Goal: Download file/media

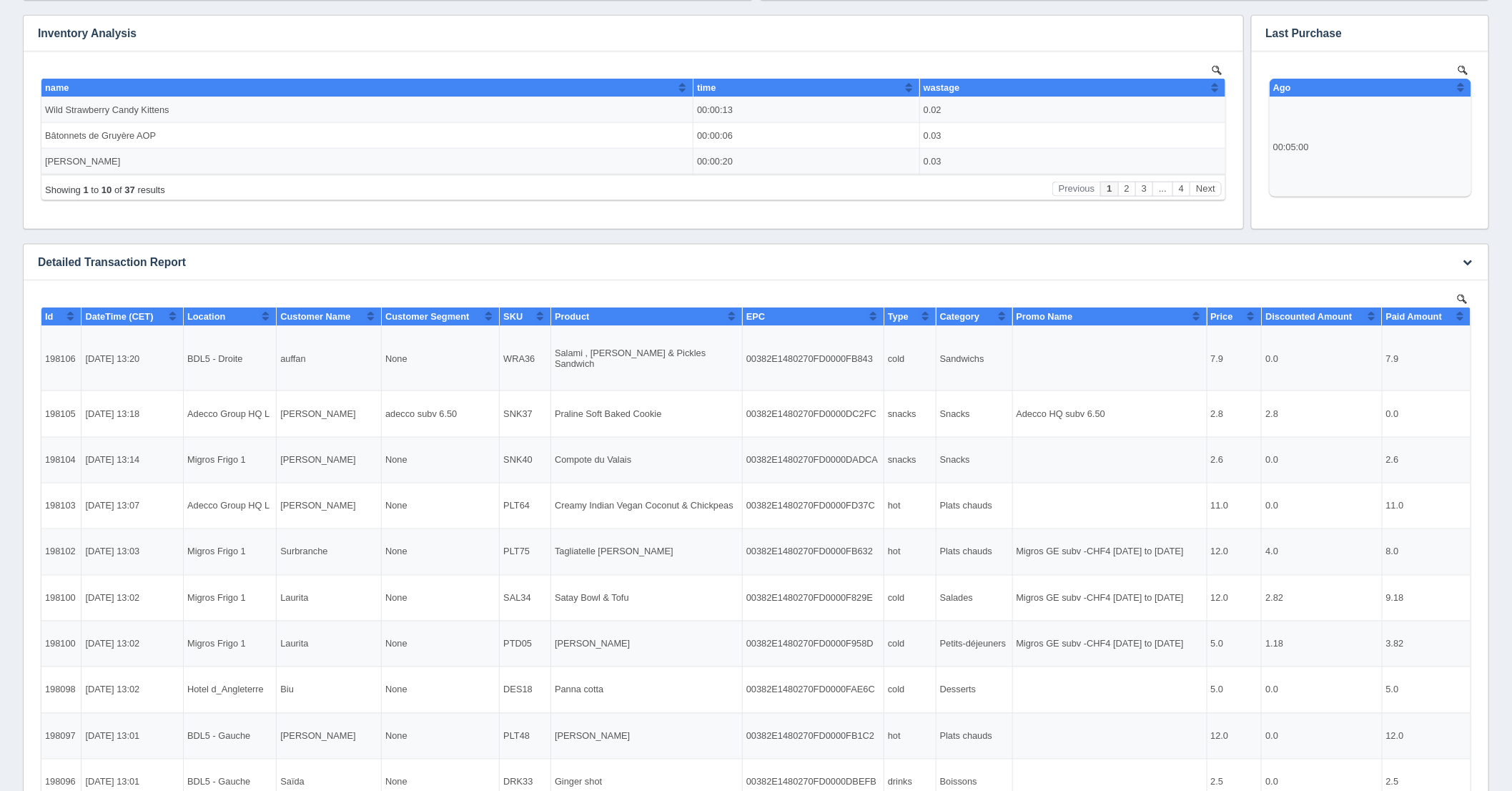
scroll to position [901, 0]
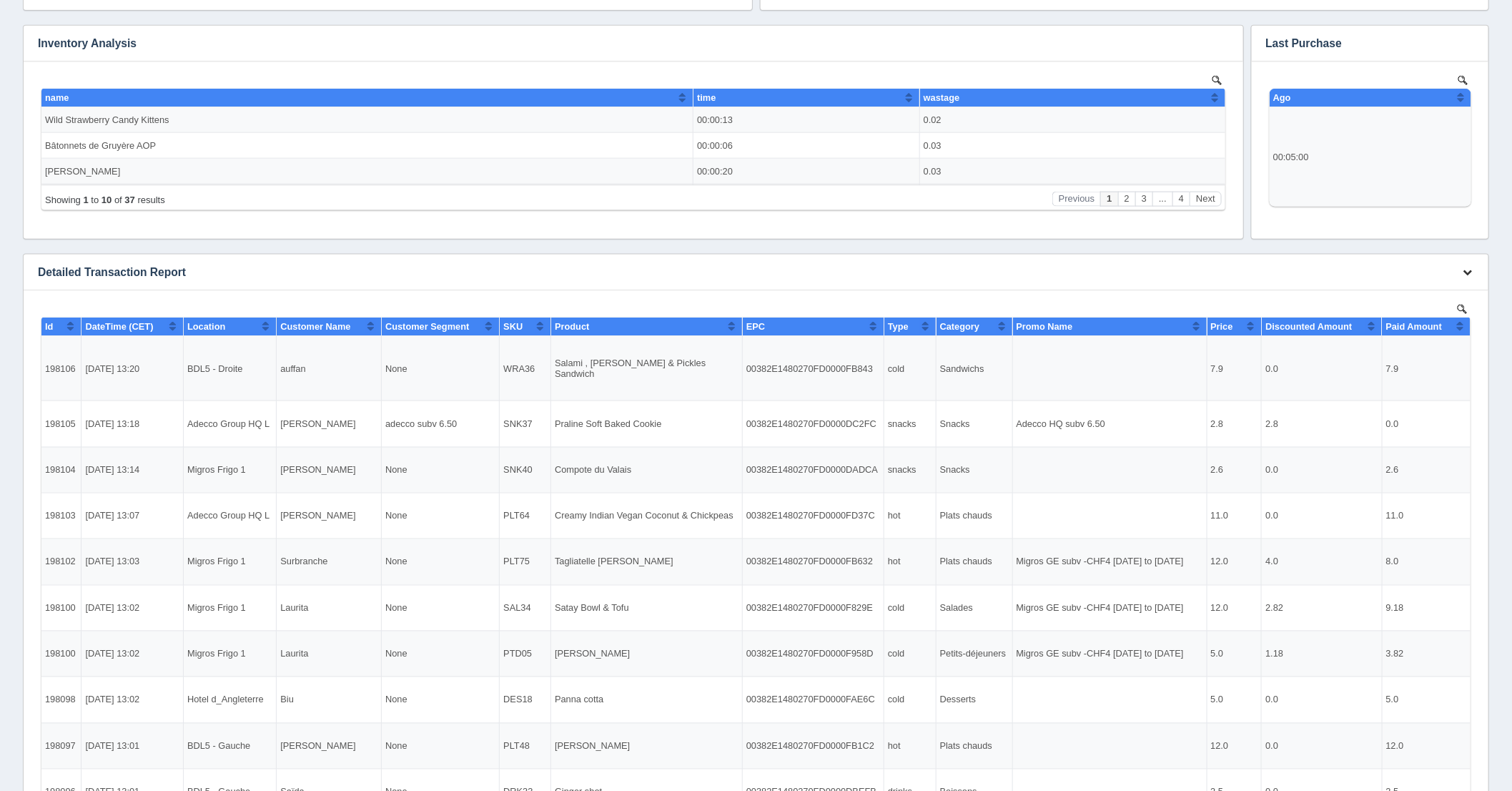
click at [1468, 271] on icon "button" at bounding box center [1468, 272] width 9 height 9
click at [1402, 297] on link "Download CSV" at bounding box center [1420, 294] width 115 height 20
click at [739, 234] on div "No data found." at bounding box center [633, 149] width 1191 height 177
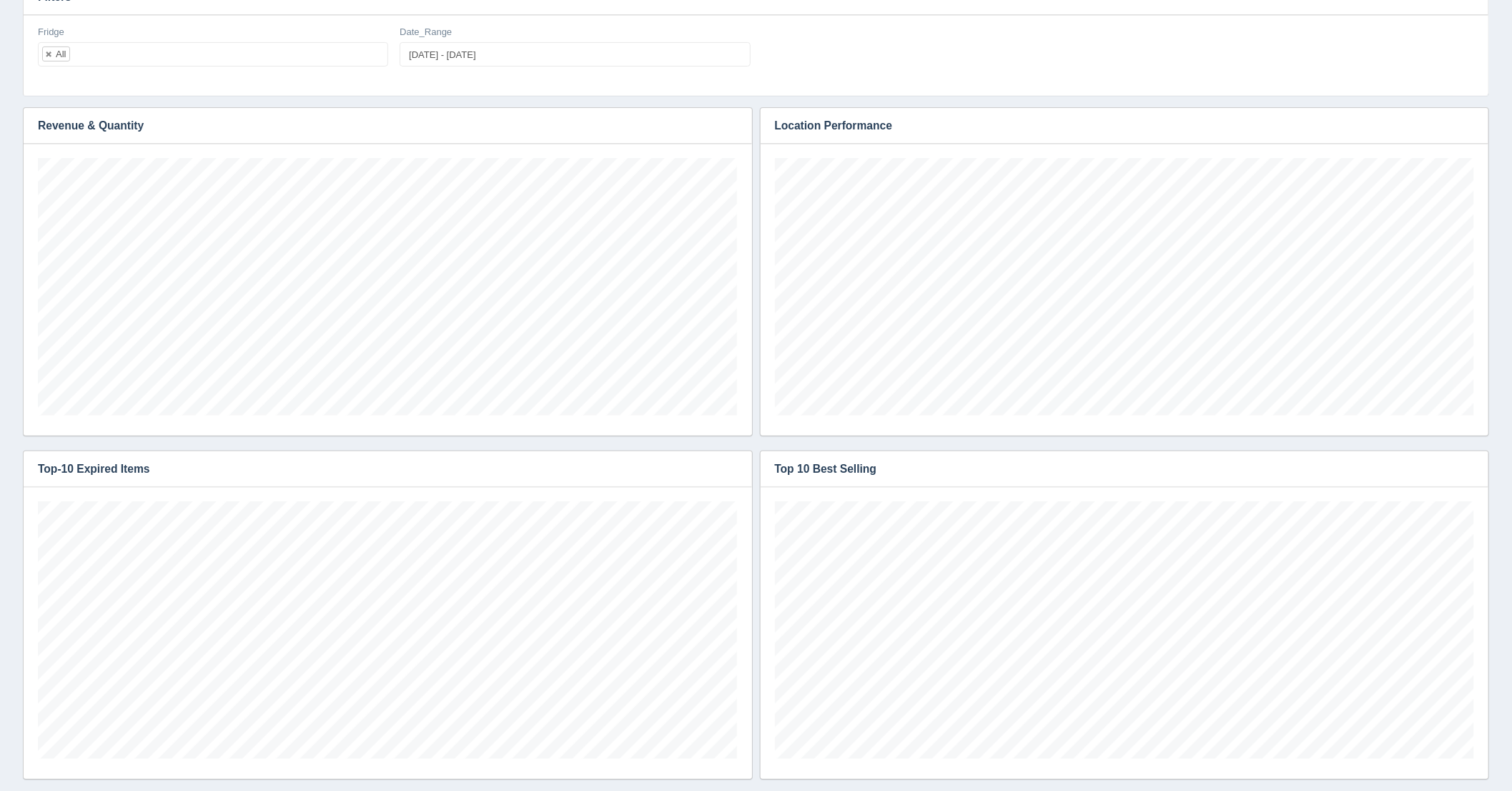
scroll to position [3, 0]
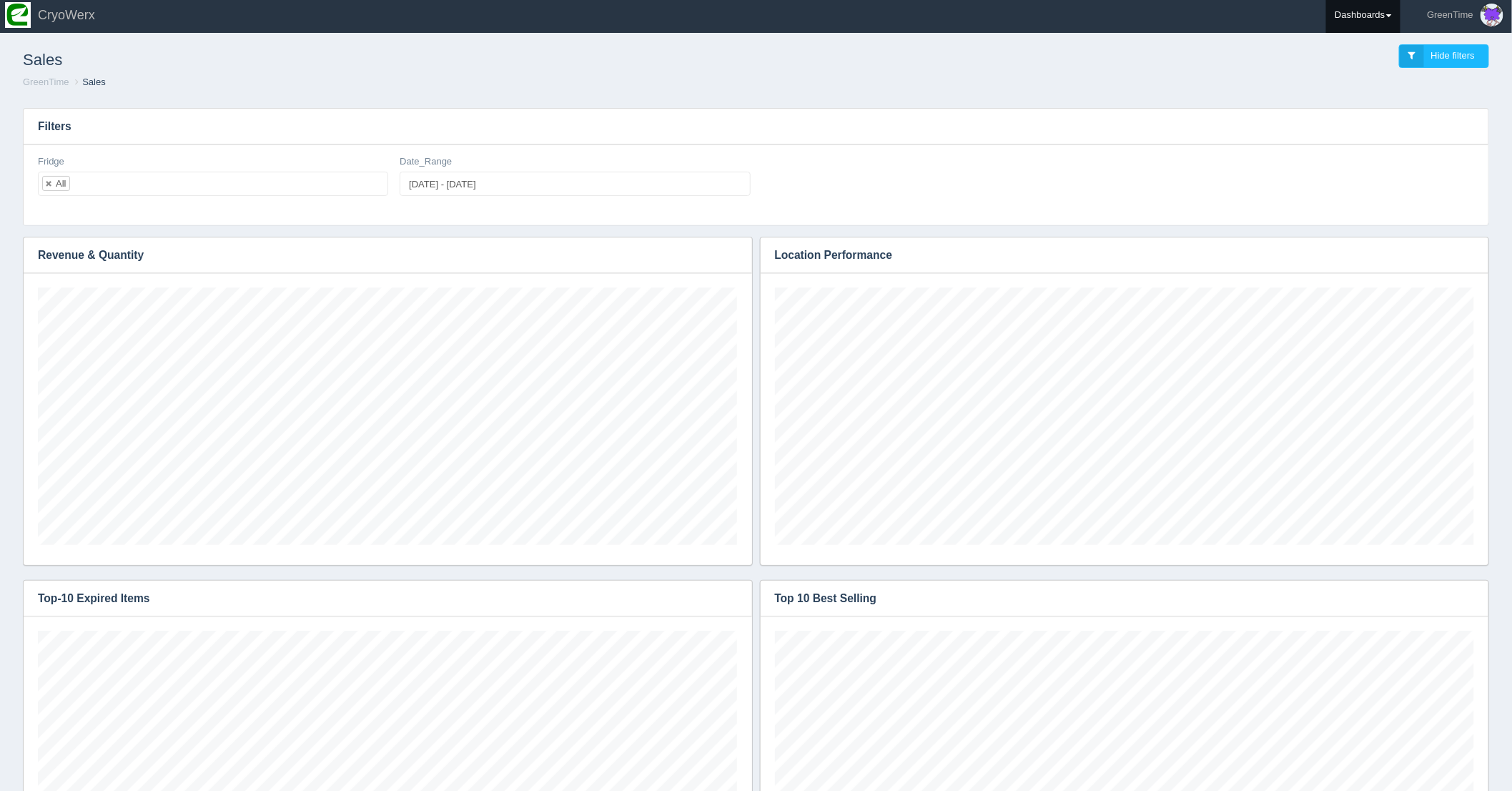
click at [1394, 14] on link "Dashboards" at bounding box center [1363, 15] width 74 height 36
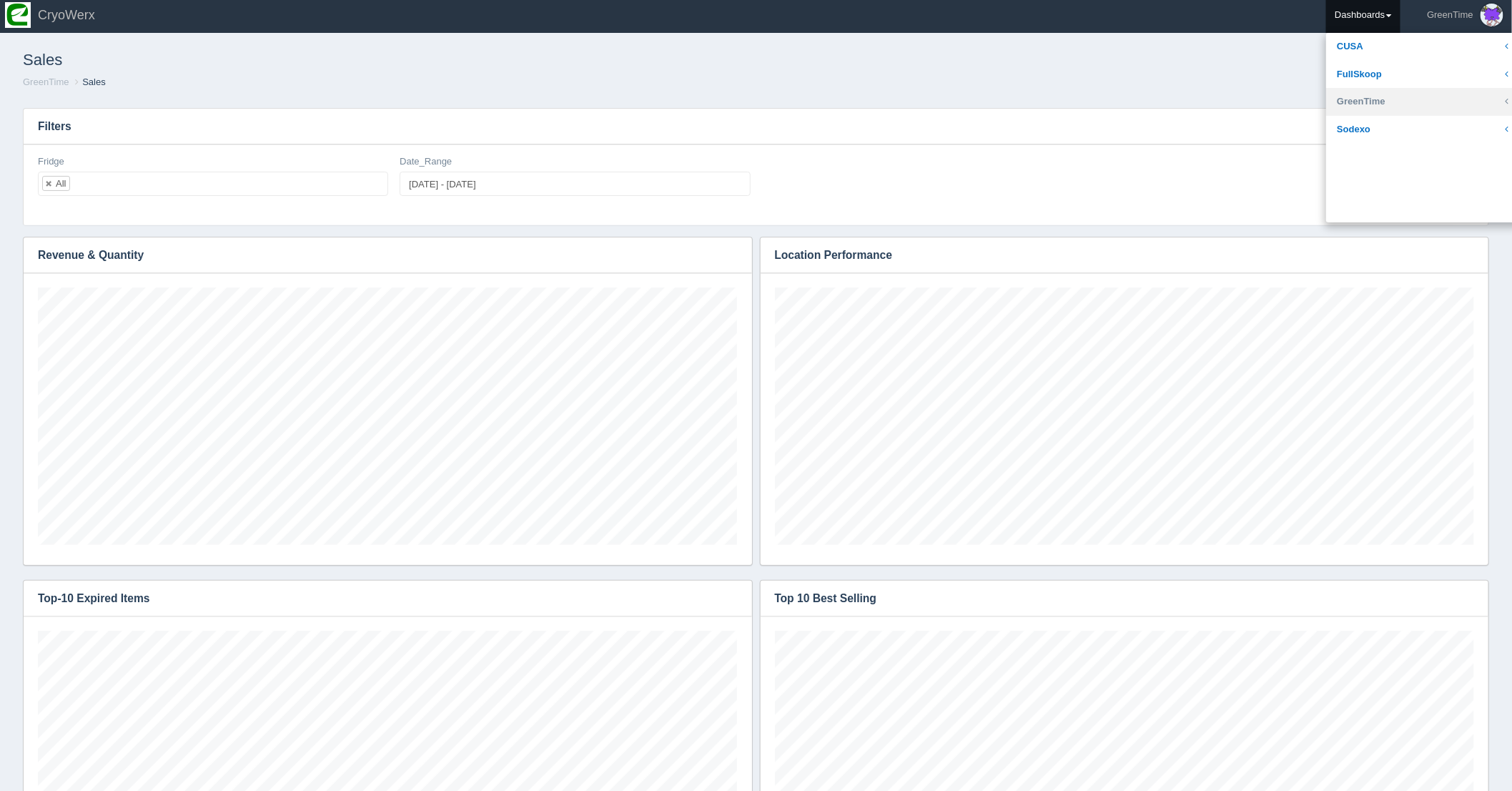
click at [1338, 100] on link "GreenTime" at bounding box center [1422, 102] width 193 height 28
click at [1367, 160] on link "Inventory" at bounding box center [1422, 157] width 193 height 28
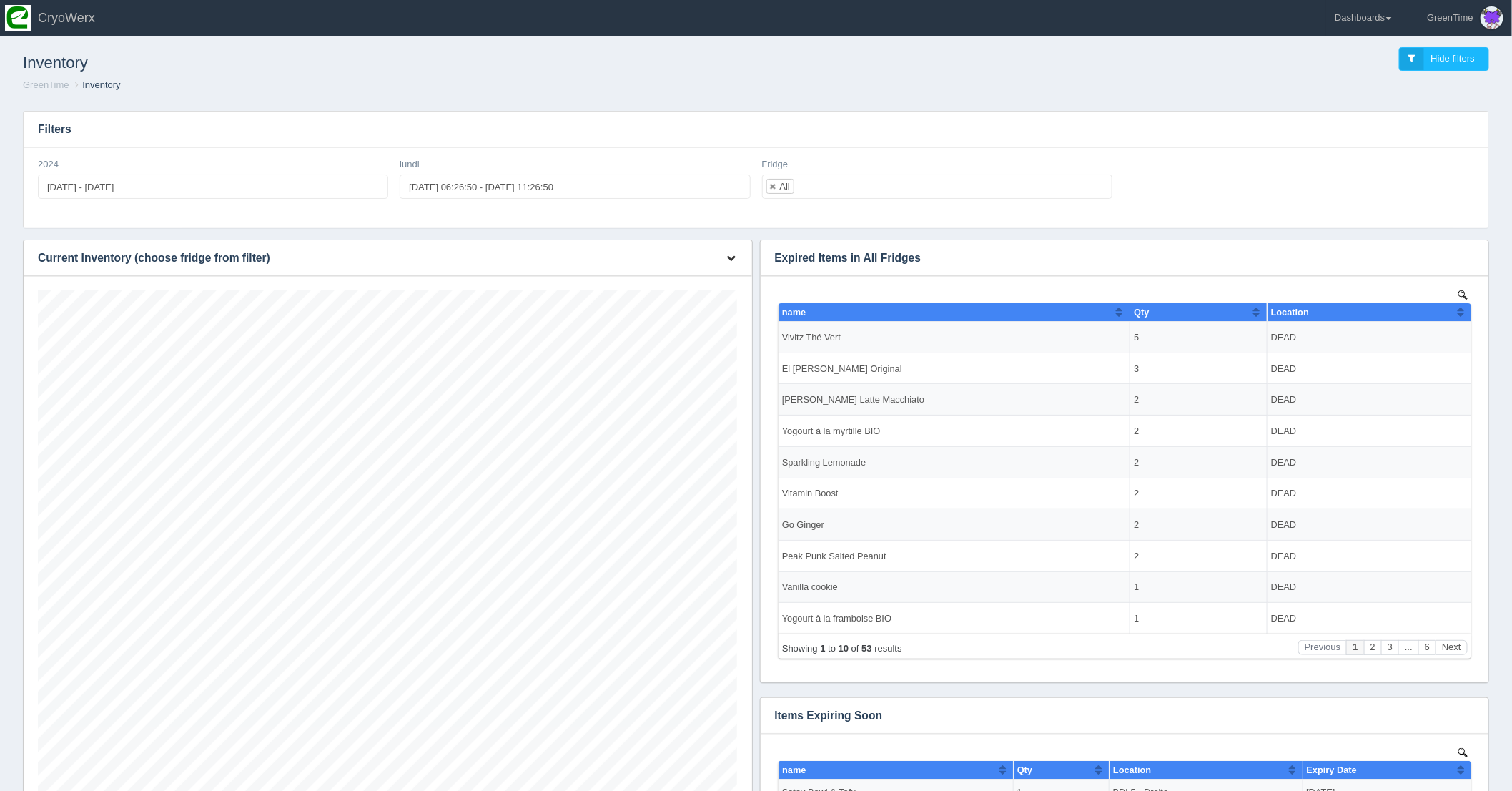
scroll to position [601, 699]
click at [732, 261] on icon "button" at bounding box center [731, 257] width 9 height 9
click at [662, 284] on link "Download CSV" at bounding box center [684, 279] width 115 height 20
